Goal: Register for event/course

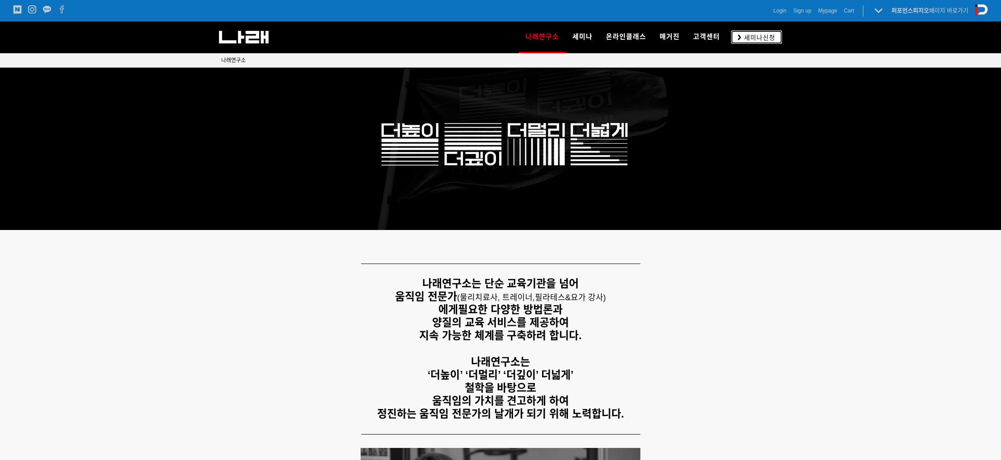
click at [760, 37] on span "세미나신청" at bounding box center [759, 37] width 34 height 9
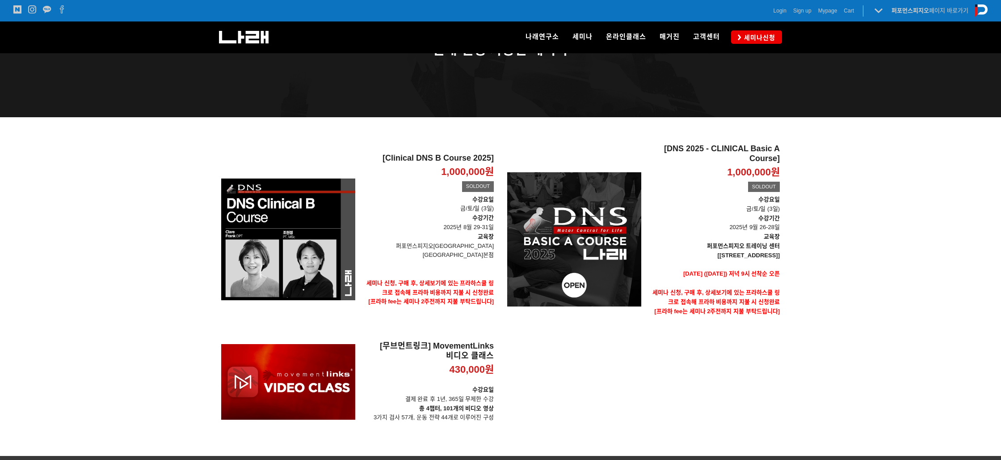
scroll to position [80, 0]
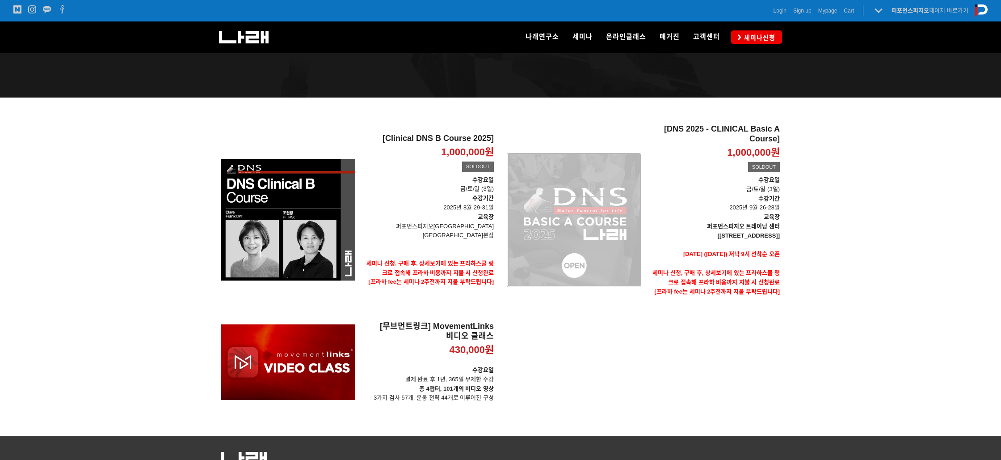
click at [586, 211] on div "[DNS 2025 - CLINICAL Basic A Course] 1,000,000원 TIME SALE SOLDOUT" at bounding box center [574, 219] width 134 height 190
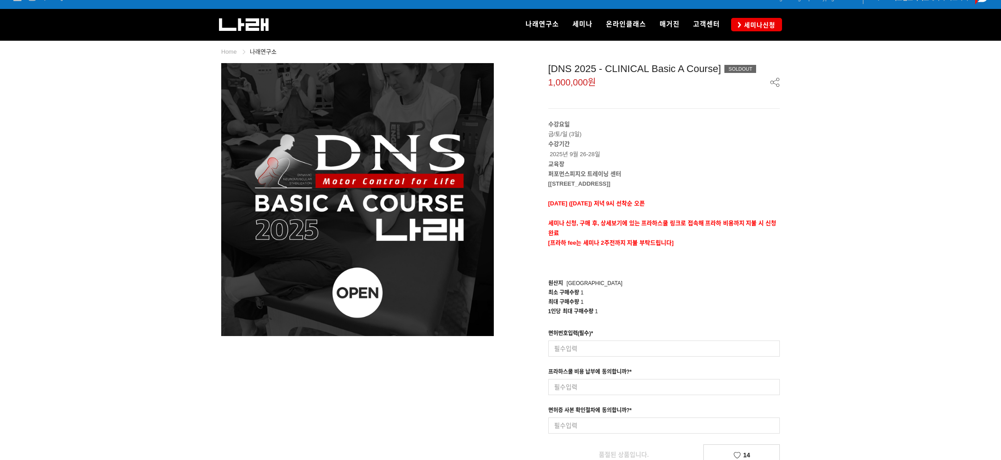
scroll to position [16, 0]
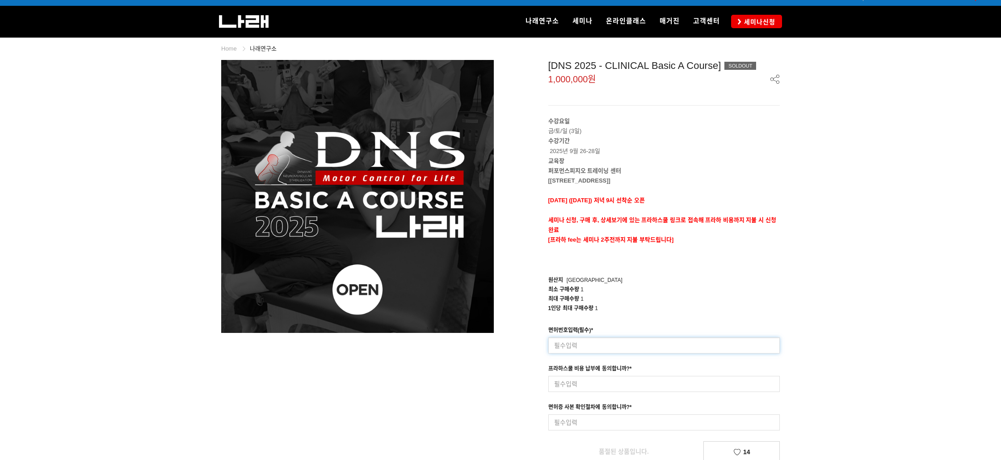
click at [588, 348] on input at bounding box center [665, 345] width 232 height 16
type input "7126 작업치료사"
click at [606, 379] on input at bounding box center [665, 384] width 232 height 16
type input "네"
click at [604, 420] on input at bounding box center [665, 422] width 232 height 16
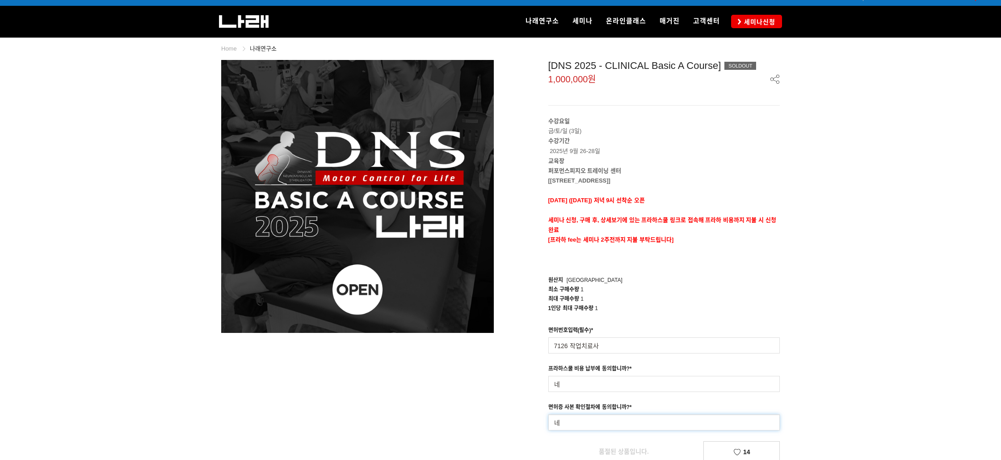
type input "네"
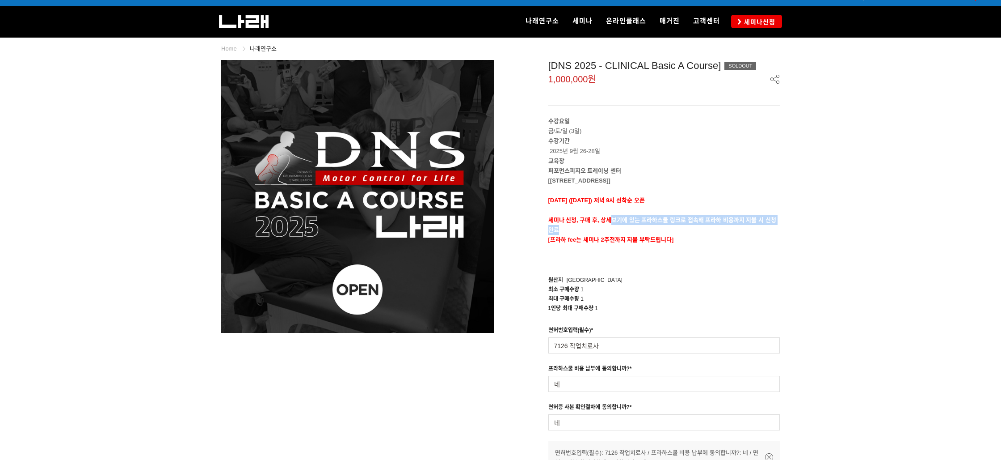
drag, startPoint x: 659, startPoint y: 220, endPoint x: 731, endPoint y: 250, distance: 78.3
click at [729, 242] on div "수강요일 금/토/일 (3일) 수강기간 2025년 9월 26-28일 교육장 퍼포먼스피지오 트레이닝 센터 [서울 송파구 법원로 128 SKV1 메…" at bounding box center [665, 190] width 232 height 148
drag, startPoint x: 731, startPoint y: 250, endPoint x: 692, endPoint y: 258, distance: 39.5
click at [731, 250] on p at bounding box center [665, 250] width 232 height 10
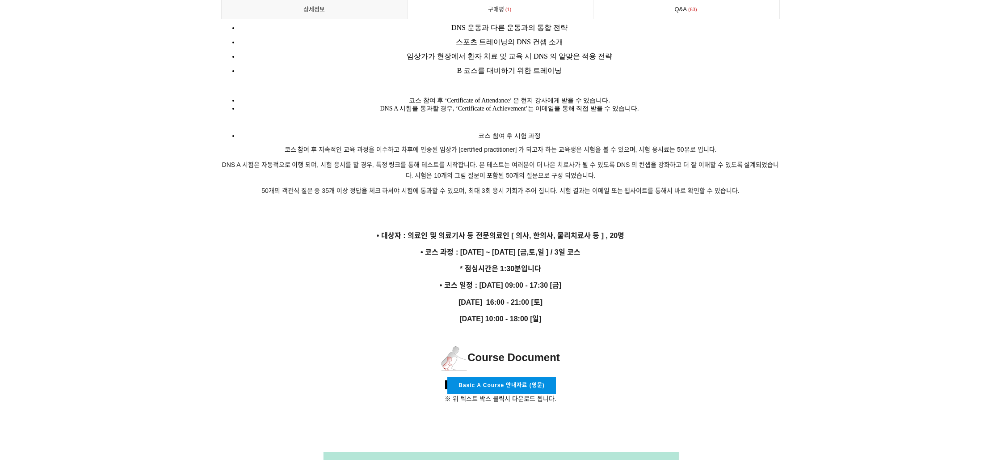
scroll to position [1542, 0]
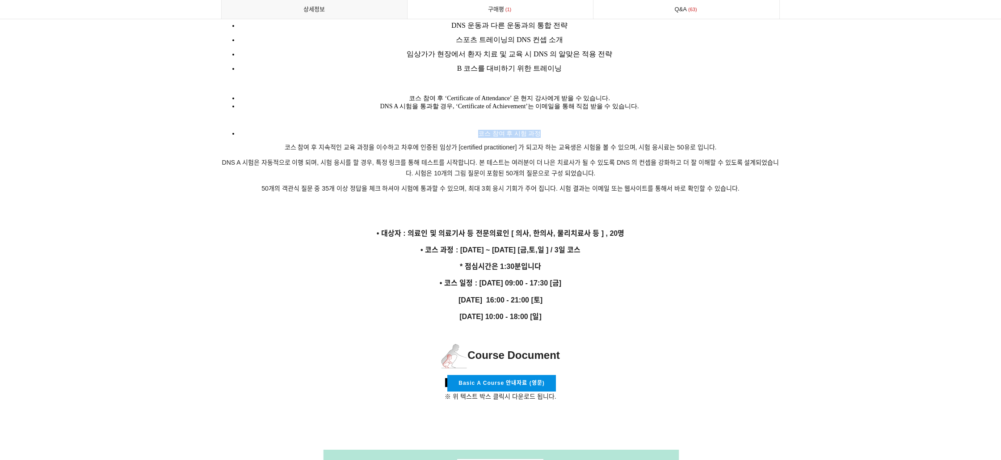
drag, startPoint x: 436, startPoint y: 119, endPoint x: 530, endPoint y: 125, distance: 94.0
click at [494, 157] on p "DNS A 시험은 자동적으로 이행 되며, 시험 응시를 할 경우, 특정 링크를 통해 테스트를 시작합니다. 본 테스트는 여러분이 더 나은 치료사가…" at bounding box center [500, 167] width 559 height 21
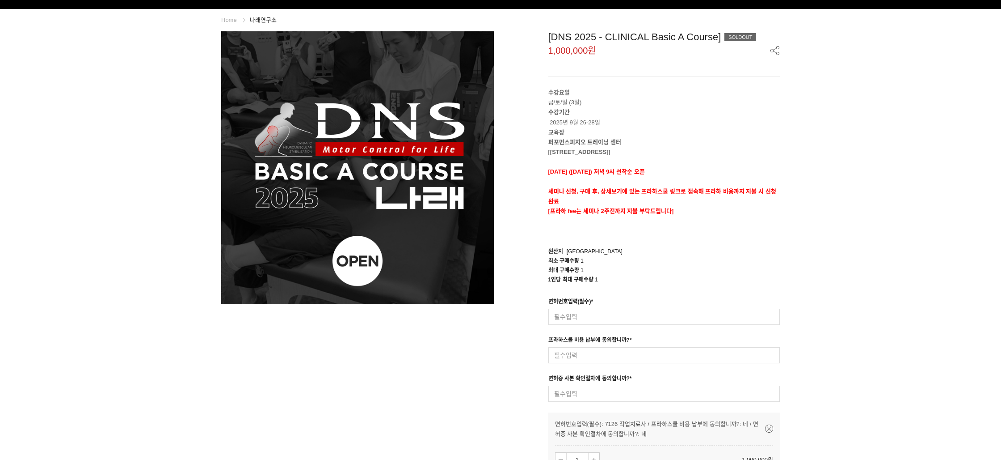
scroll to position [0, 0]
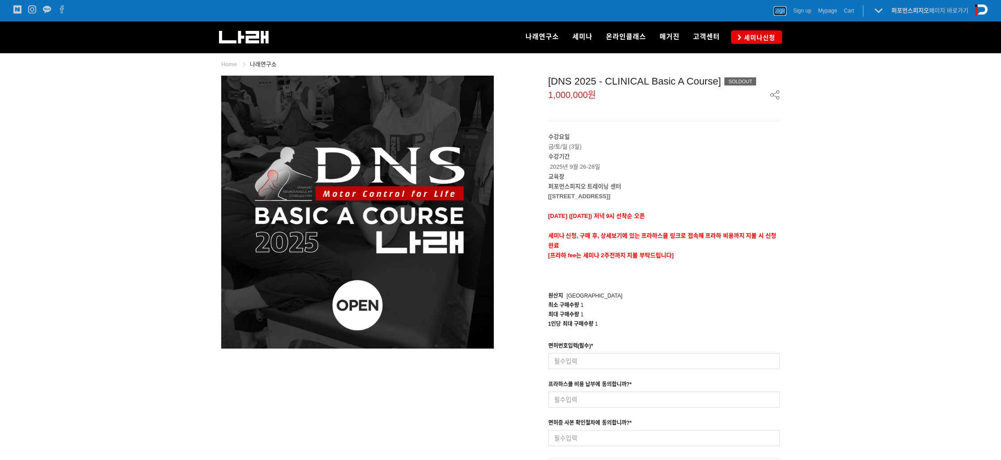
click at [784, 10] on span "Login" at bounding box center [780, 10] width 13 height 9
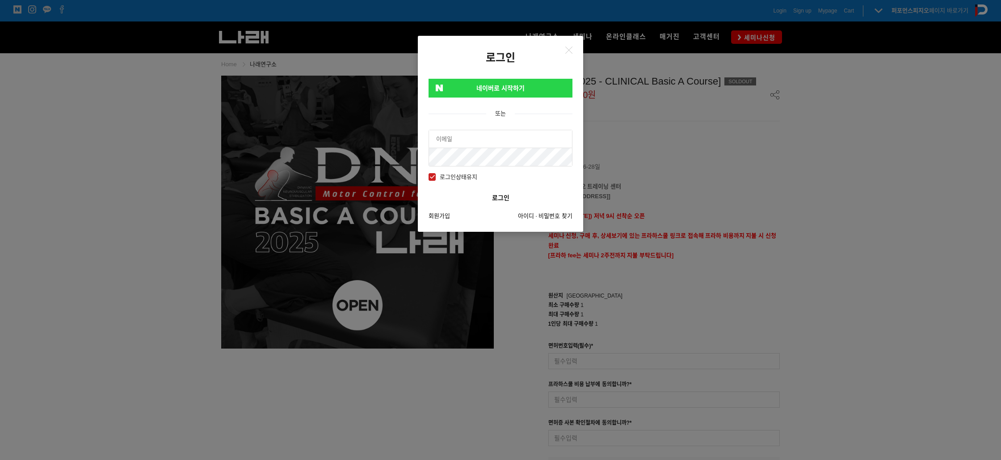
click at [459, 145] on input "text" at bounding box center [500, 139] width 143 height 18
click at [487, 84] on link "네이버로 시작하기" at bounding box center [501, 88] width 144 height 19
